Goal: Transaction & Acquisition: Download file/media

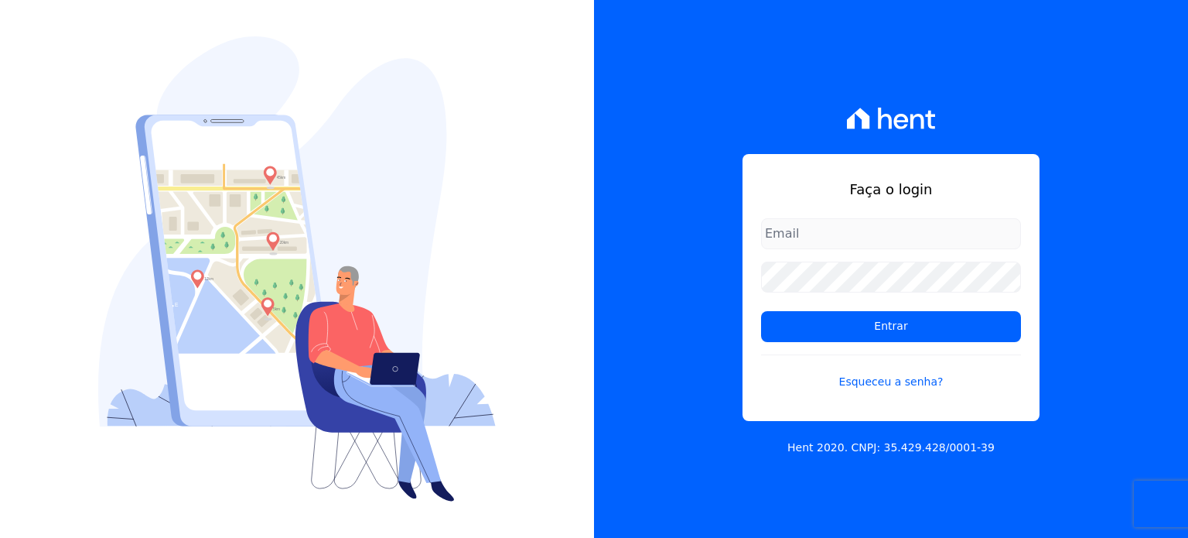
type input "[PERSON_NAME][EMAIL_ADDRESS][PERSON_NAME][DOMAIN_NAME]"
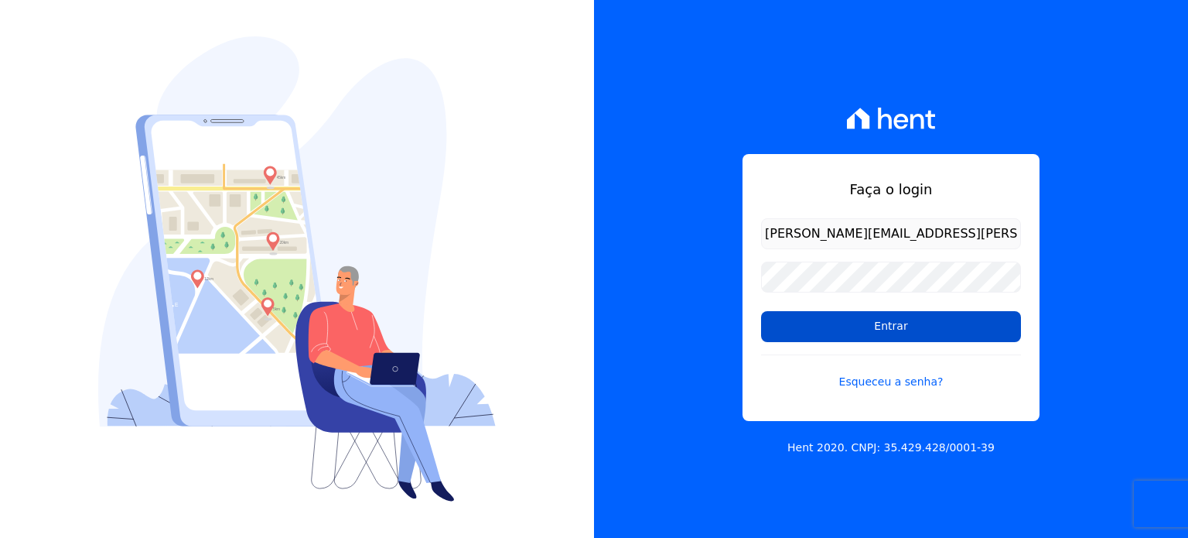
click at [804, 335] on input "Entrar" at bounding box center [891, 326] width 260 height 31
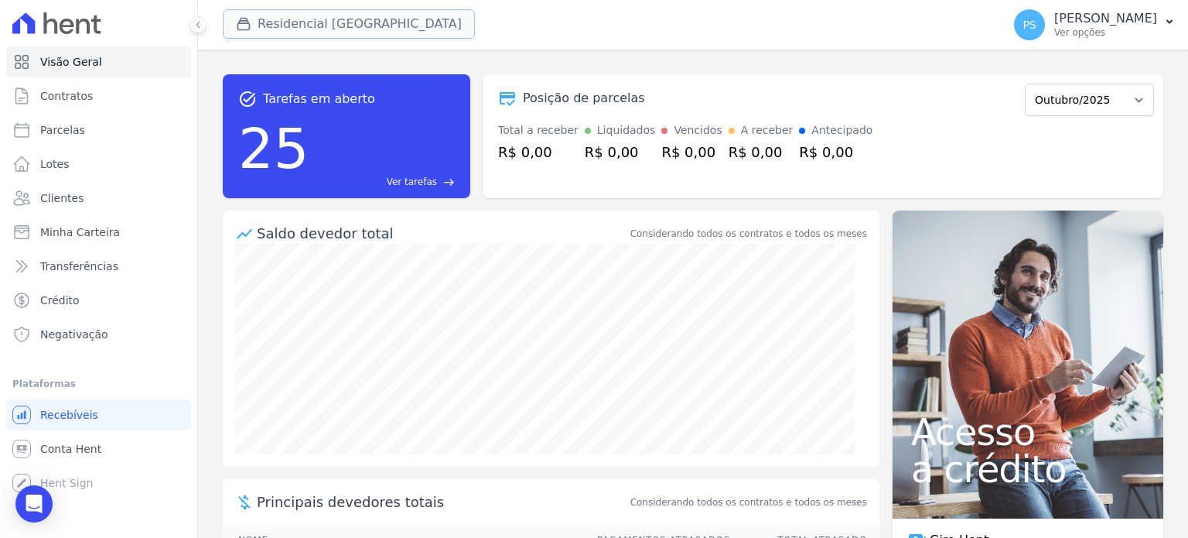
click at [358, 29] on button "Residencial [GEOGRAPHIC_DATA]" at bounding box center [349, 23] width 252 height 29
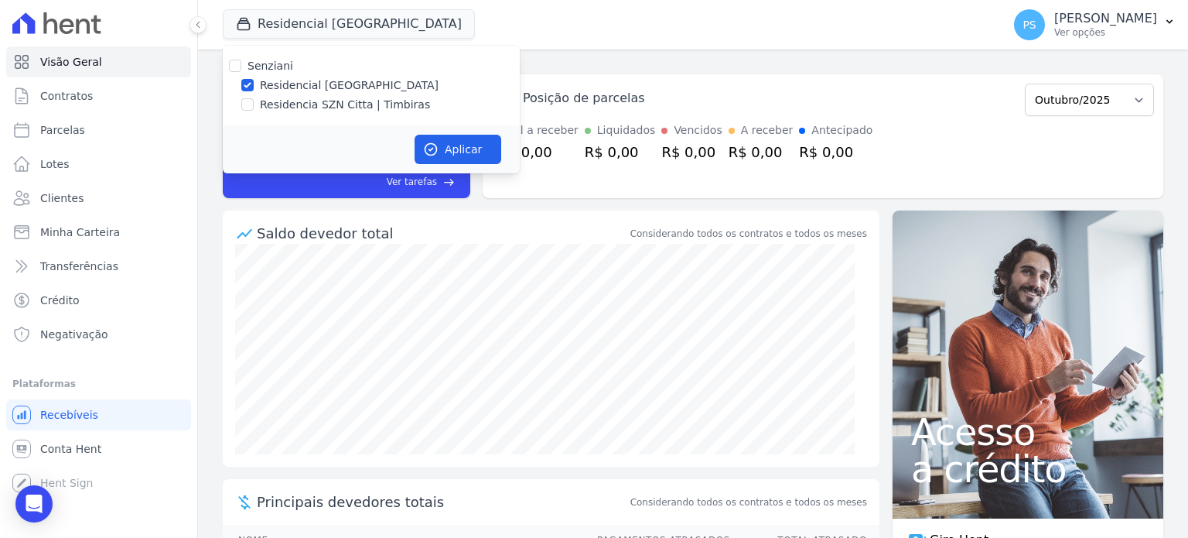
click at [307, 102] on label "Residencia SZN Citta | Timbiras" at bounding box center [345, 105] width 170 height 16
click at [254, 102] on input "Residencia SZN Citta | Timbiras" at bounding box center [247, 104] width 12 height 12
checkbox input "true"
click at [319, 89] on label "Residencial [GEOGRAPHIC_DATA]" at bounding box center [349, 85] width 179 height 16
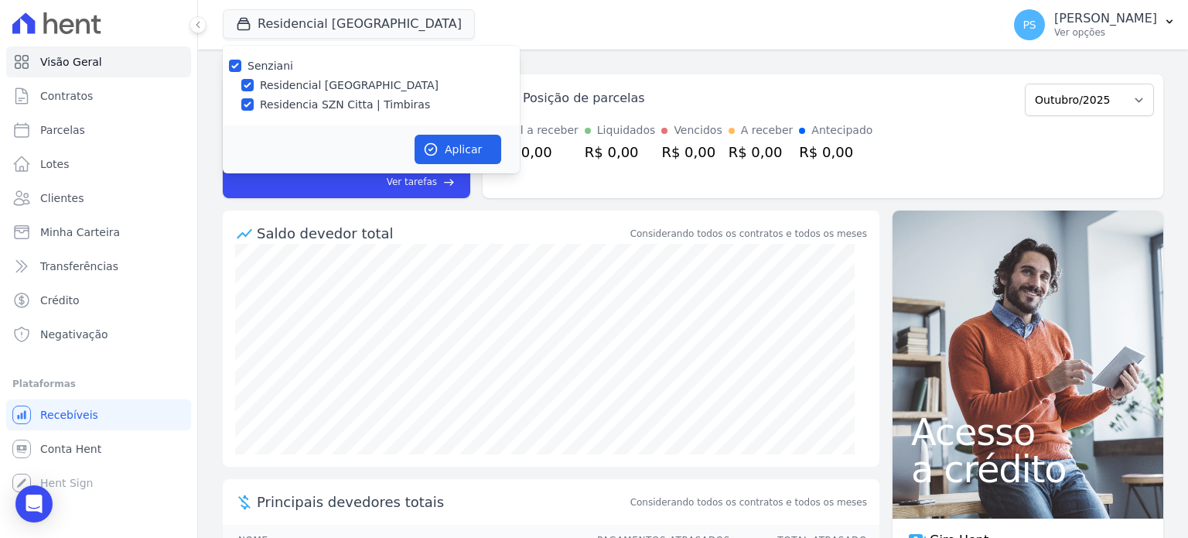
click at [254, 89] on input "Residencial [GEOGRAPHIC_DATA]" at bounding box center [247, 85] width 12 height 12
checkbox input "false"
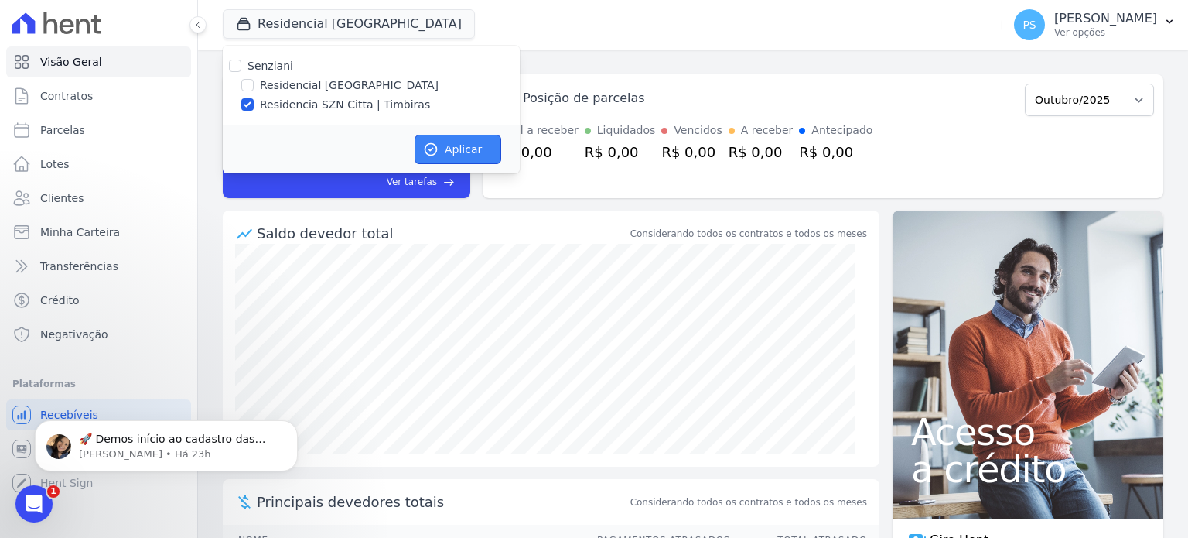
click at [440, 150] on button "Aplicar" at bounding box center [458, 149] width 87 height 29
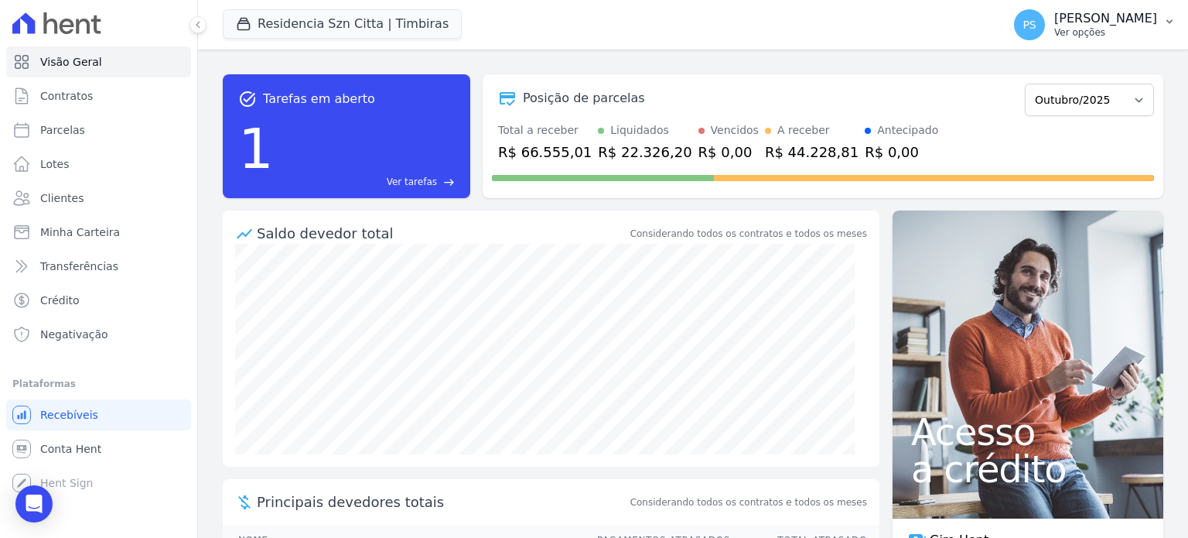
click at [1133, 22] on p "[PERSON_NAME]" at bounding box center [1105, 18] width 103 height 15
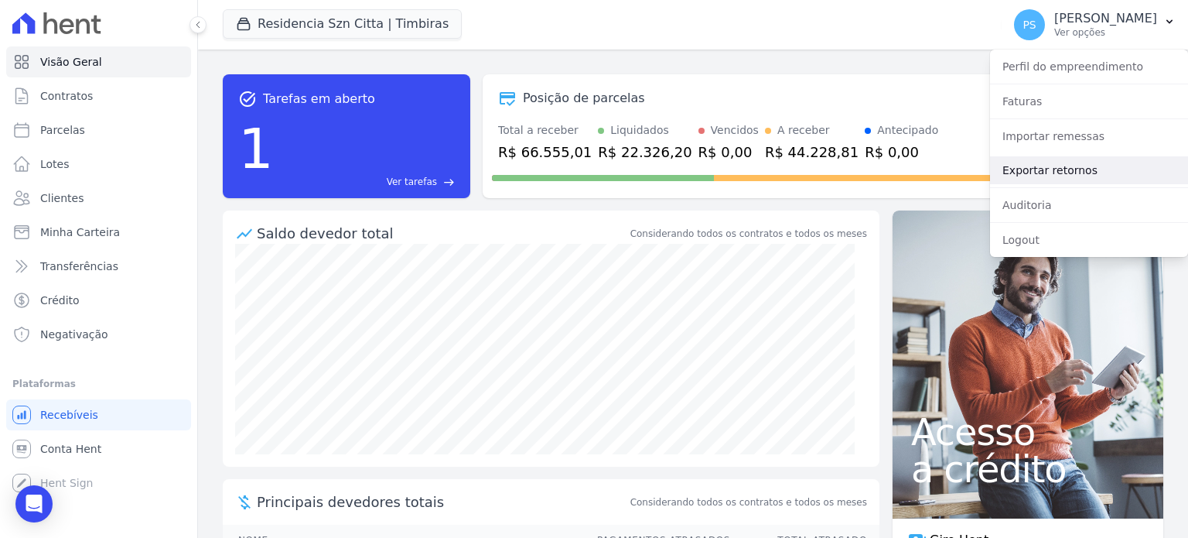
click at [1041, 177] on link "Exportar retornos" at bounding box center [1089, 170] width 198 height 28
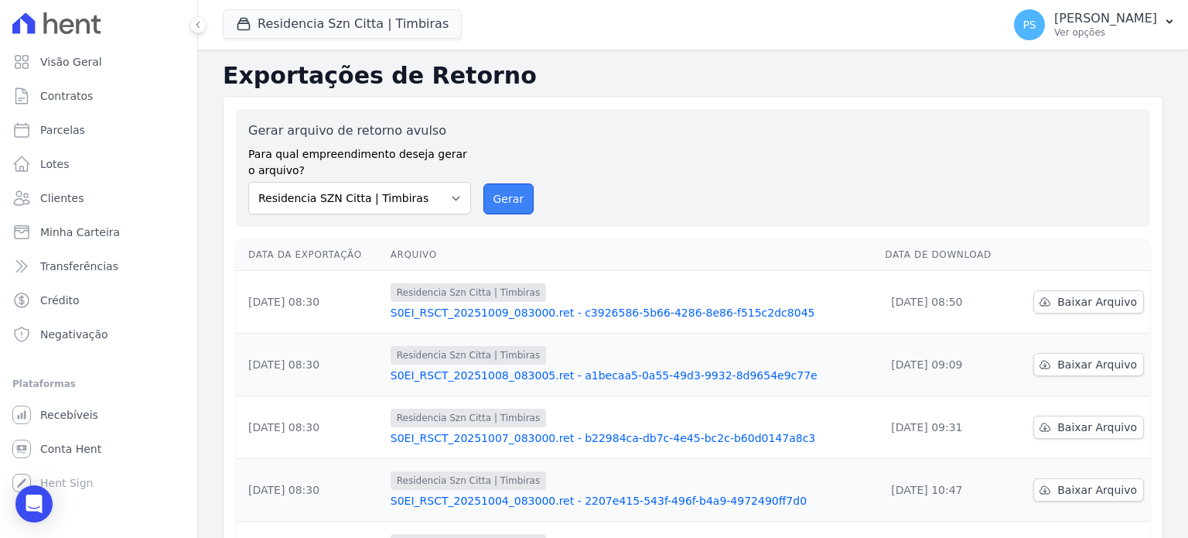
click at [518, 197] on button "Gerar" at bounding box center [508, 198] width 51 height 31
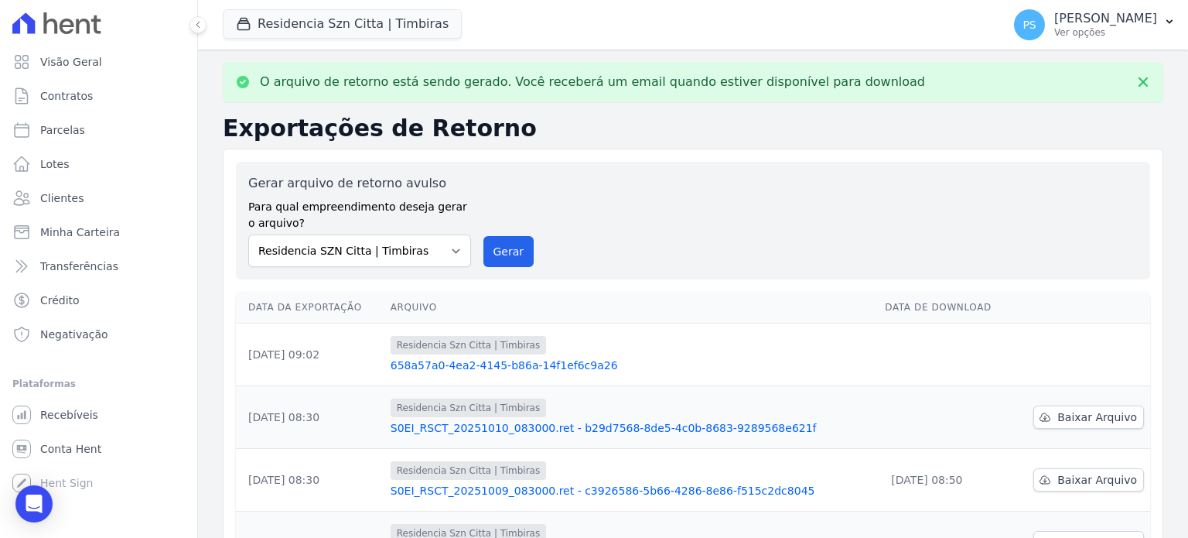
click at [572, 359] on link "658a57a0-4ea2-4145-b86a-14f1ef6c9a26" at bounding box center [632, 364] width 483 height 15
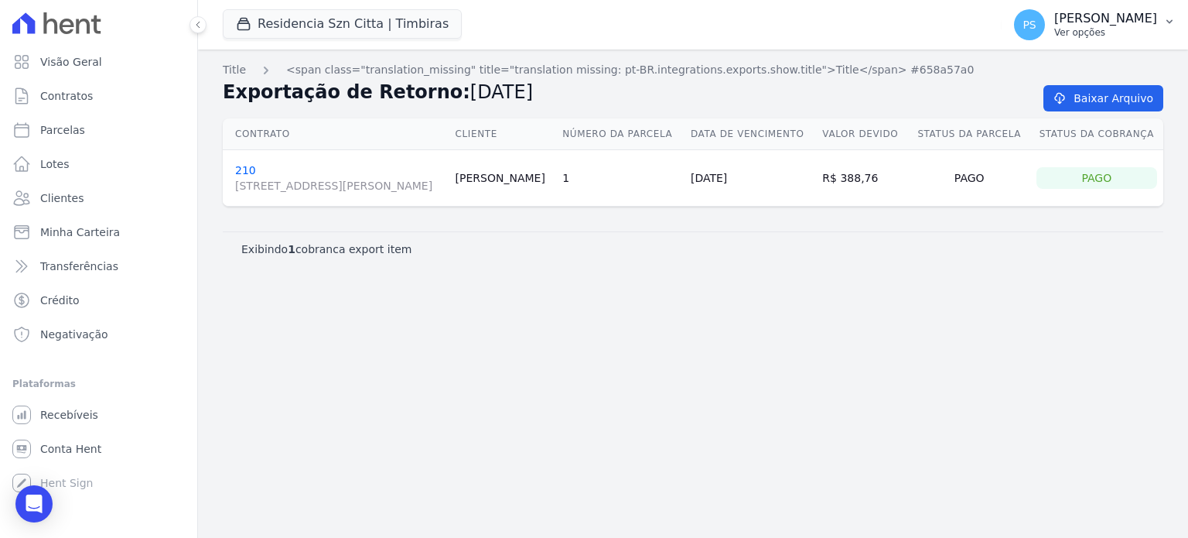
click at [1175, 22] on icon "button" at bounding box center [1169, 21] width 12 height 12
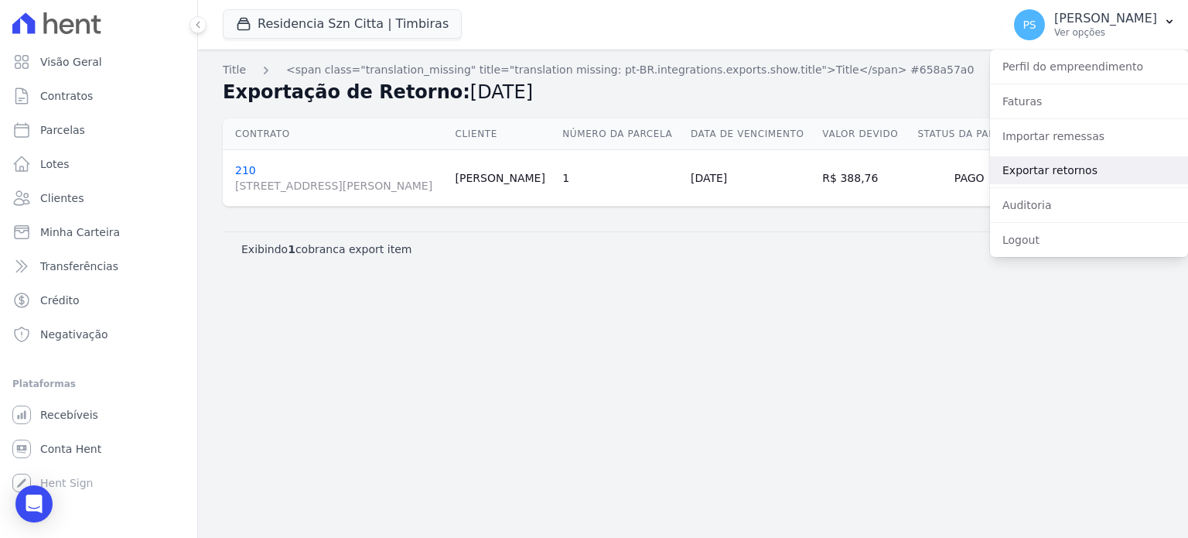
click at [1066, 172] on link "Exportar retornos" at bounding box center [1089, 170] width 198 height 28
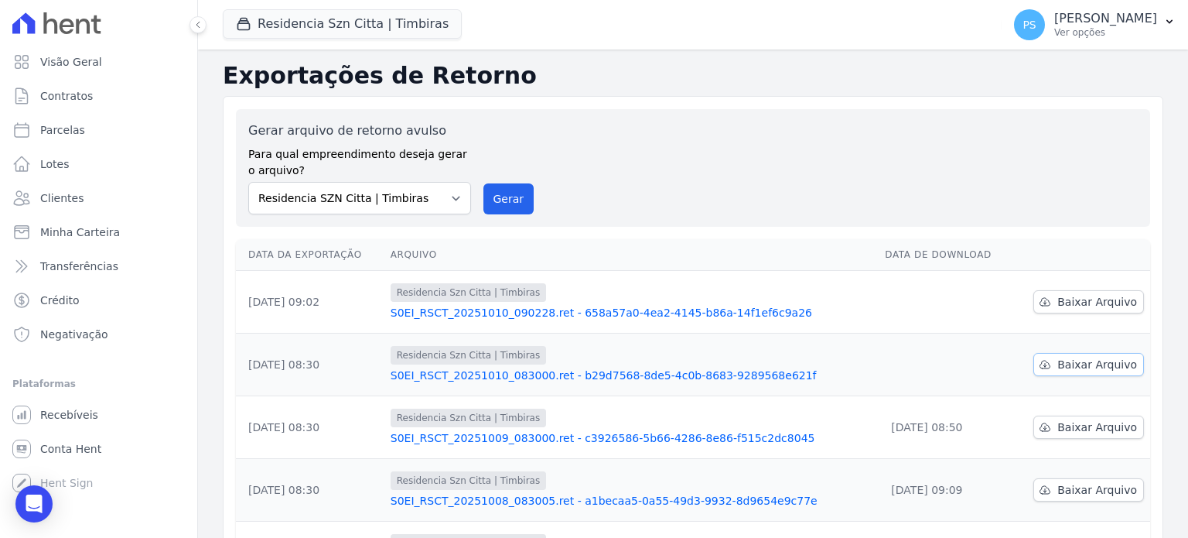
click at [1064, 364] on span "Baixar Arquivo" at bounding box center [1097, 364] width 80 height 15
click at [1091, 299] on span "Baixar Arquivo" at bounding box center [1097, 301] width 80 height 15
